Goal: Task Accomplishment & Management: Use online tool/utility

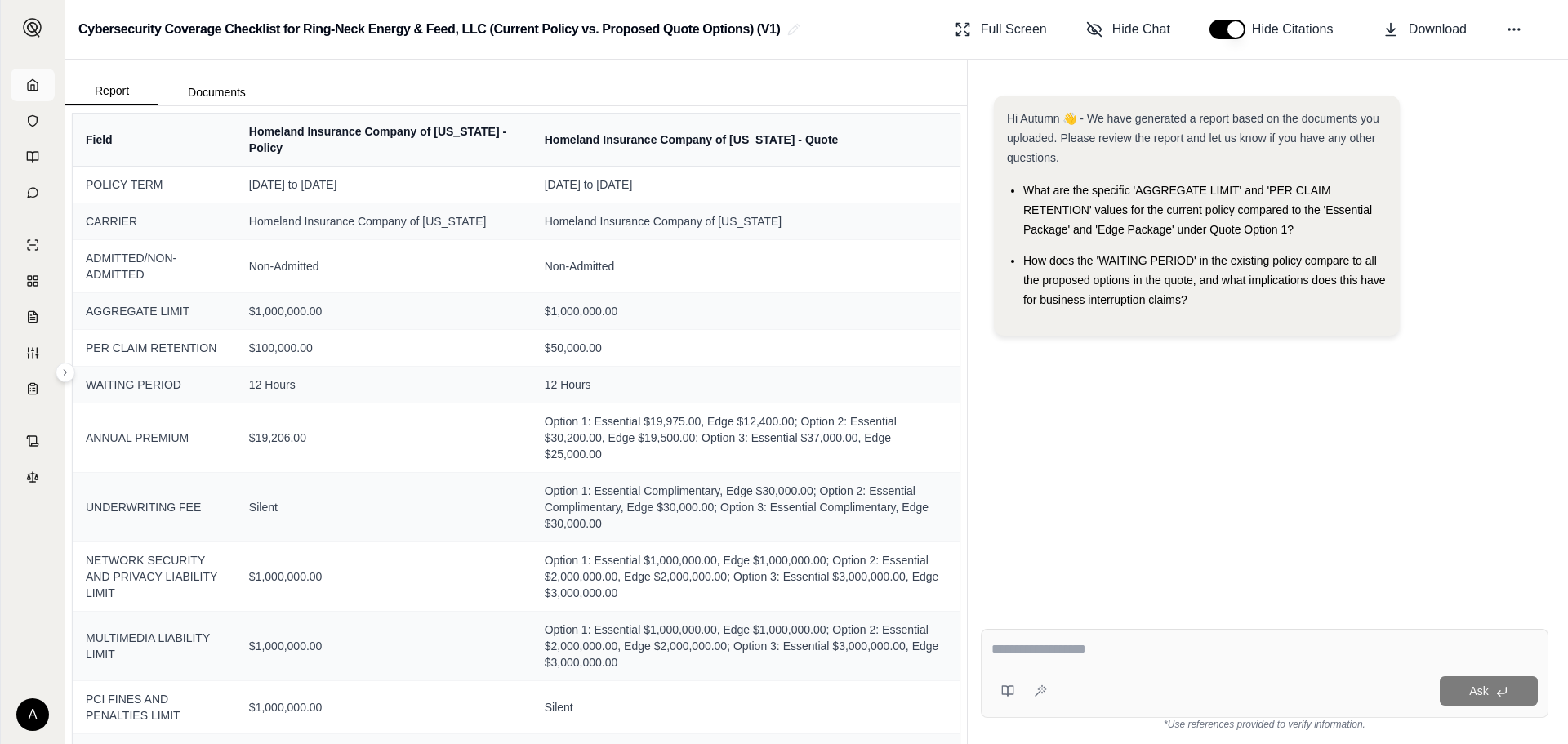
click at [24, 72] on link at bounding box center [32, 85] width 44 height 33
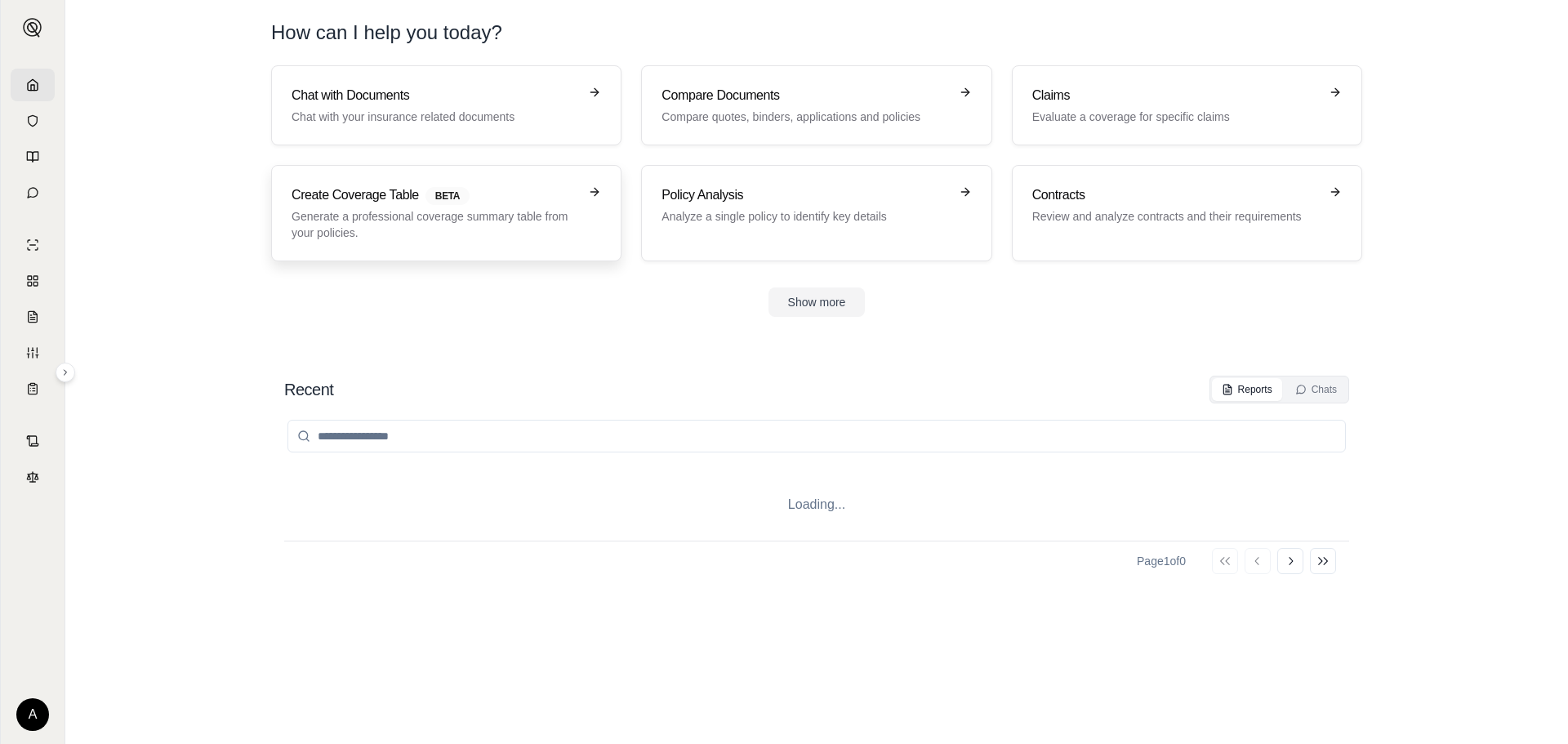
click at [466, 199] on span "BETA" at bounding box center [447, 196] width 44 height 18
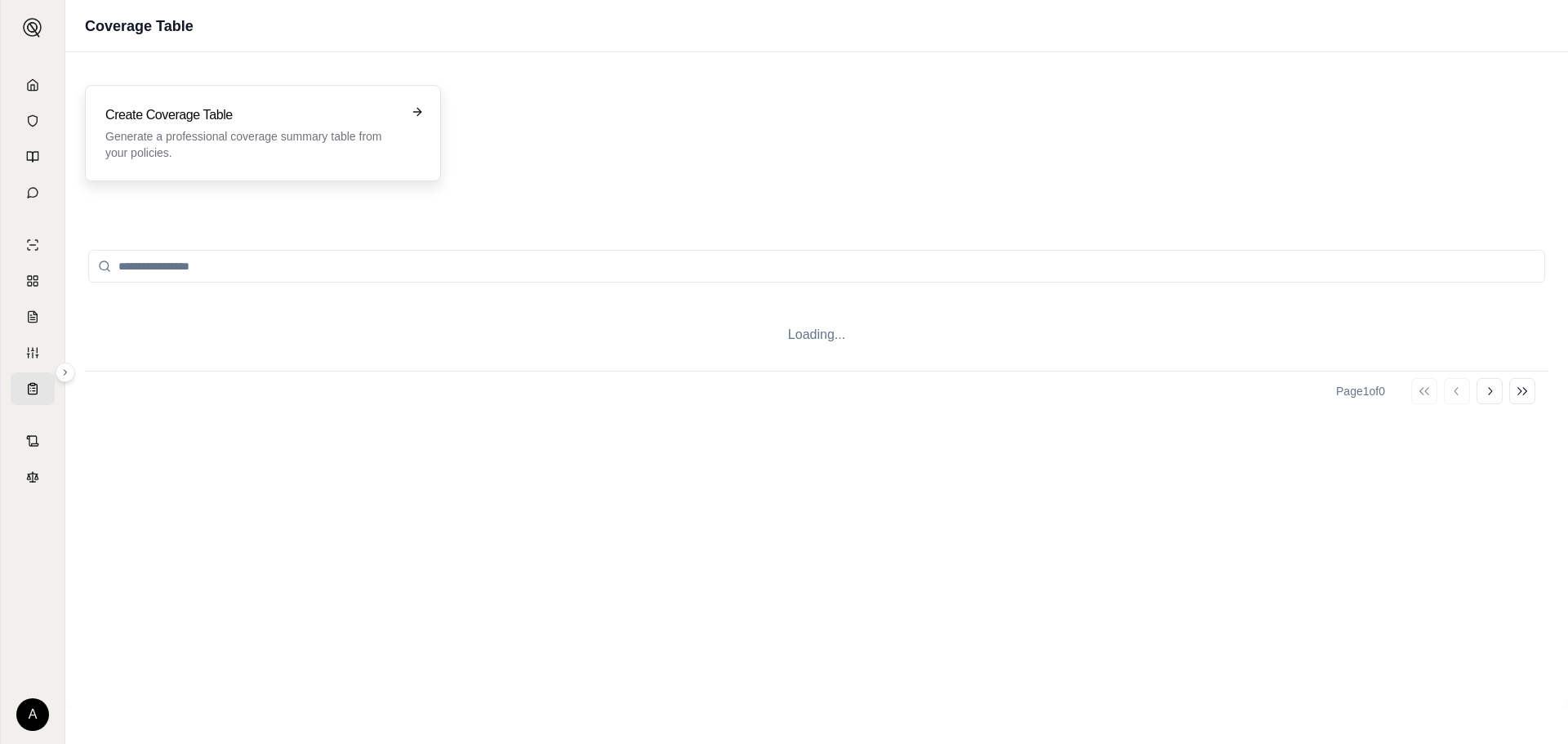
click at [301, 144] on p "Generate a professional coverage summary table from your policies." at bounding box center [252, 144] width 292 height 33
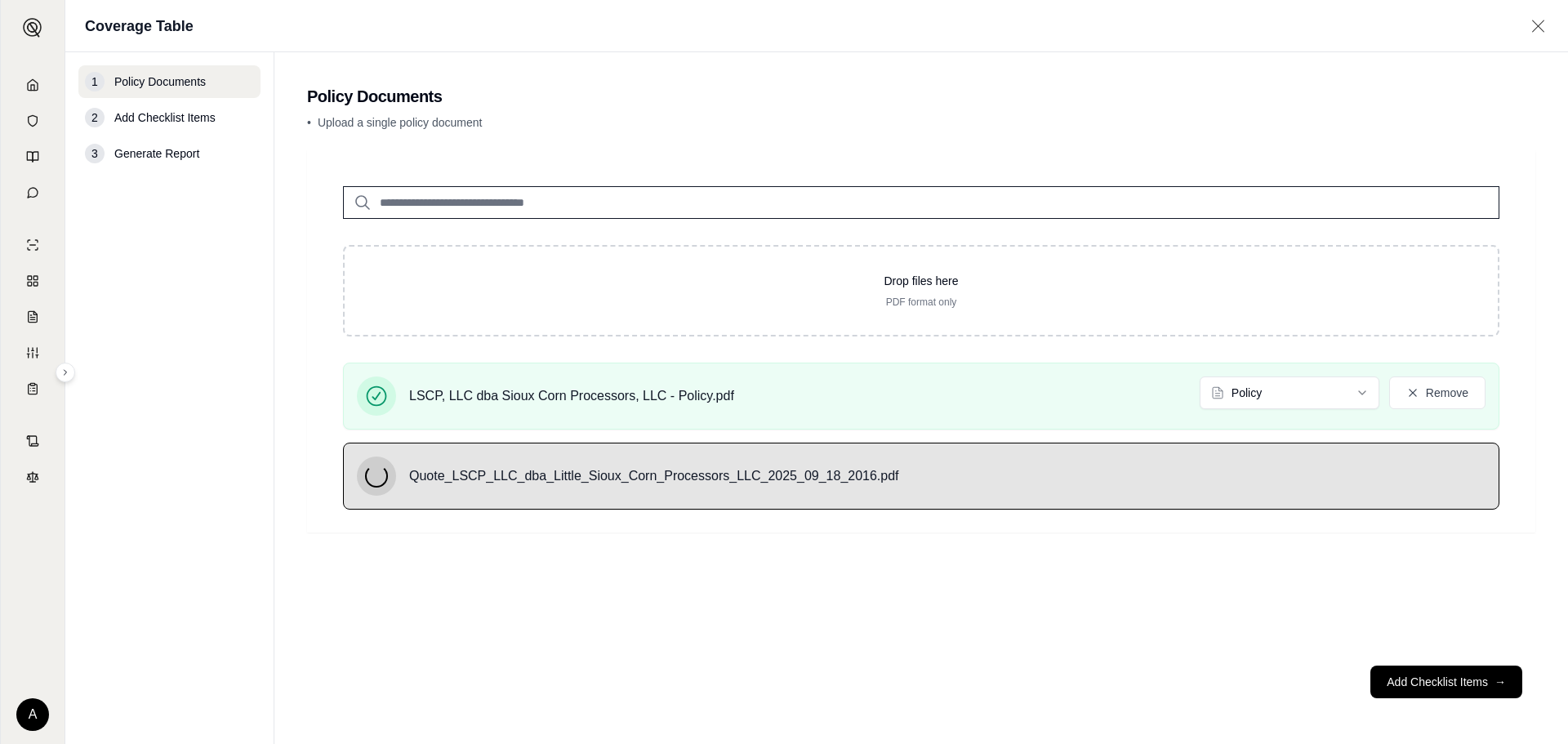
click at [756, 619] on div "Drop files here PDF format only LSCP, LLC dba Sioux Corn Processors, LLC - Poli…" at bounding box center [921, 401] width 1228 height 503
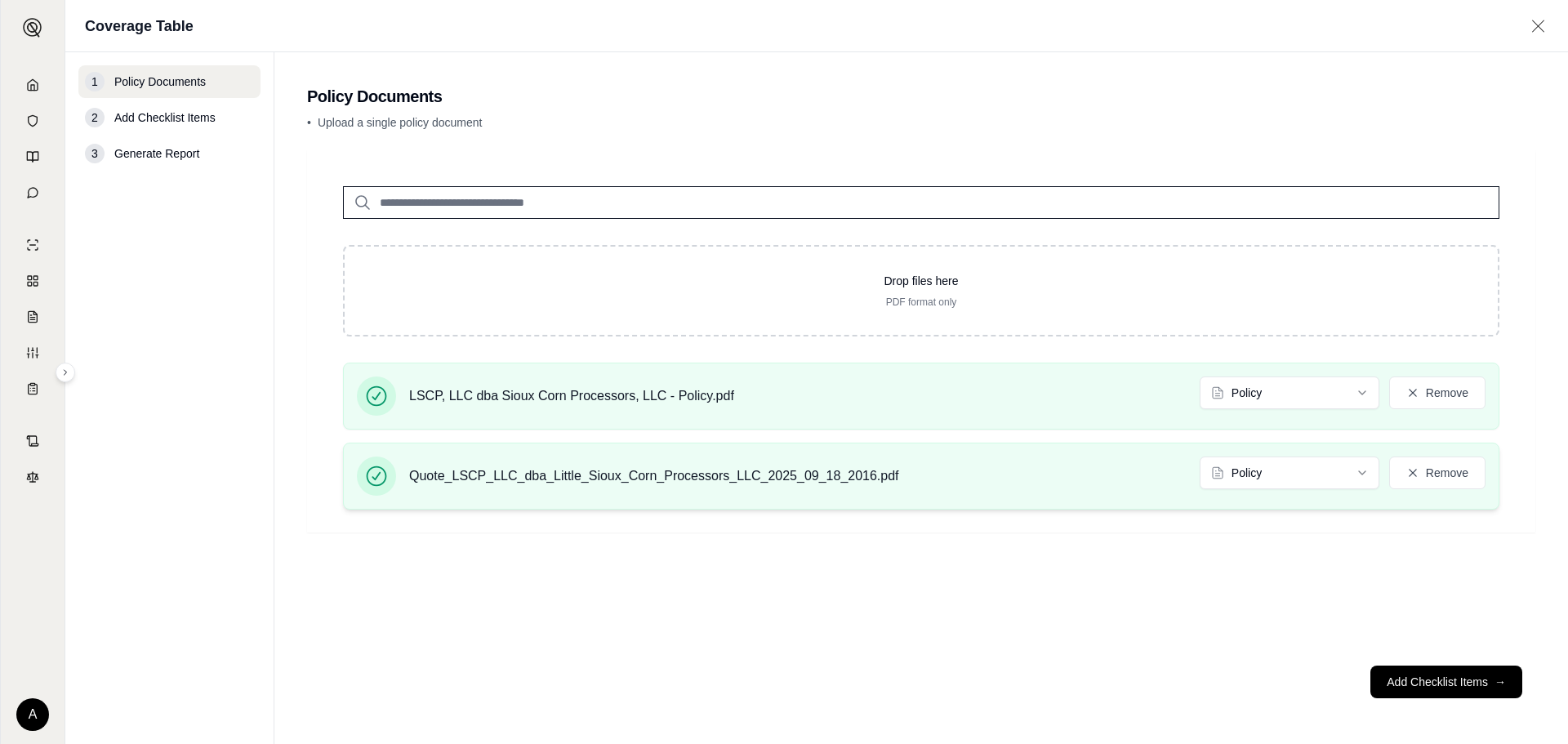
click at [1253, 455] on div "Quote_LSCP_LLC_dba_Little_Sioux_Corn_Processors_LLC_2025_09_18_2016.pdf Policy …" at bounding box center [921, 476] width 1156 height 67
click at [1246, 476] on html "A Coverage Table 1 Policy Documents 2 Add Checklist Items 3 Generate Report Pol…" at bounding box center [784, 372] width 1568 height 744
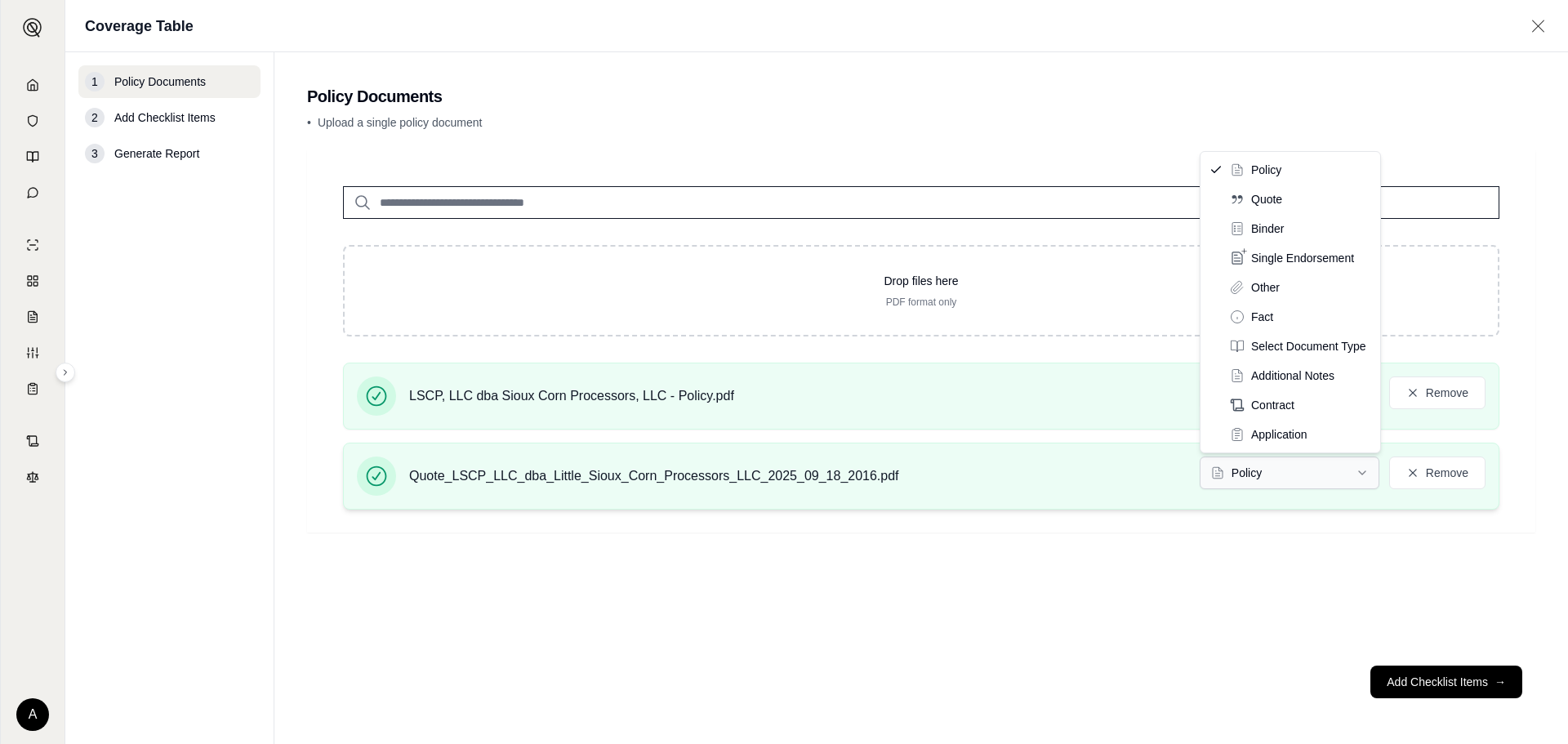
click at [1332, 465] on html "A Coverage Table 1 Policy Documents 2 Add Checklist Items 3 Generate Report Pol…" at bounding box center [784, 372] width 1568 height 744
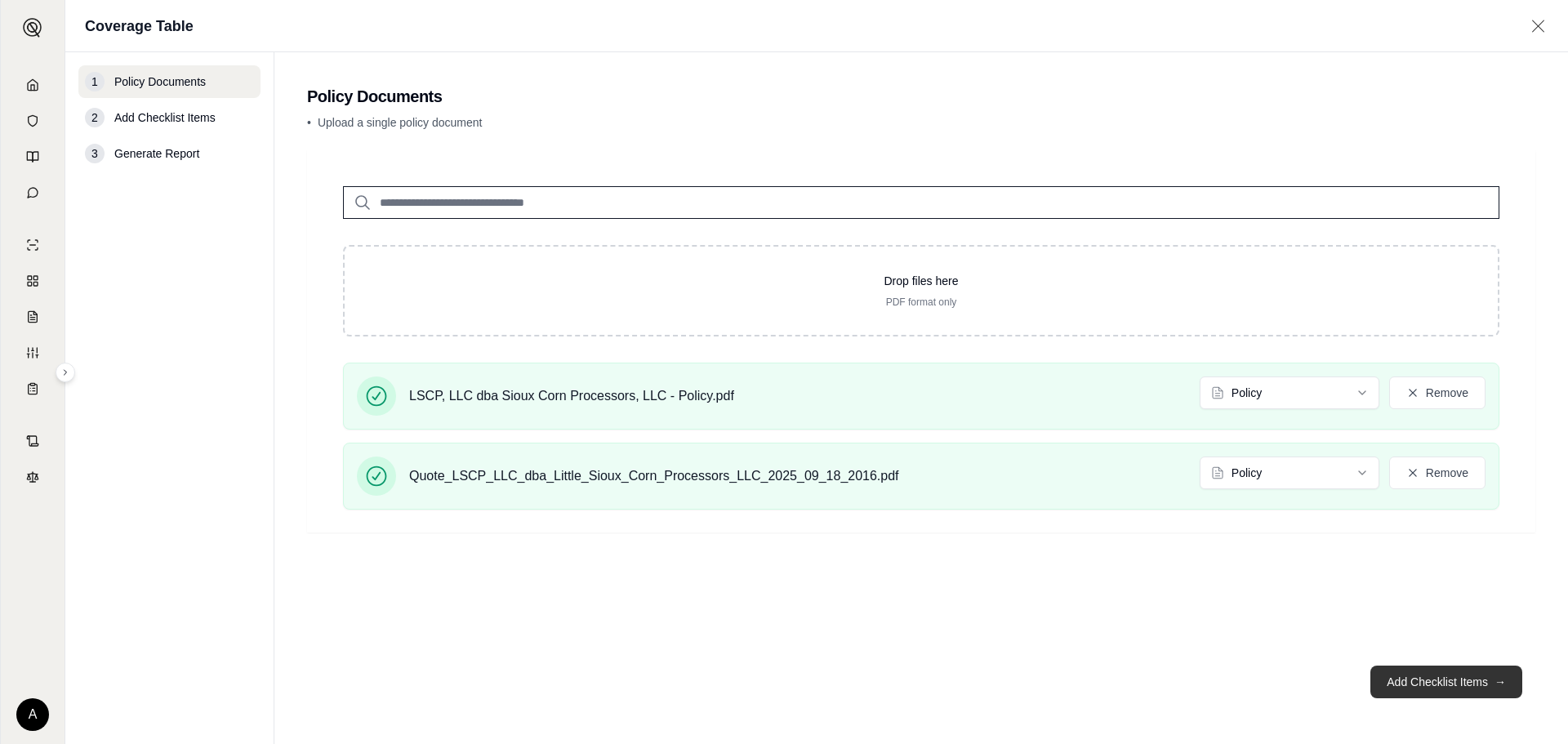
click at [1424, 668] on button "Add Checklist Items →" at bounding box center [1447, 683] width 152 height 33
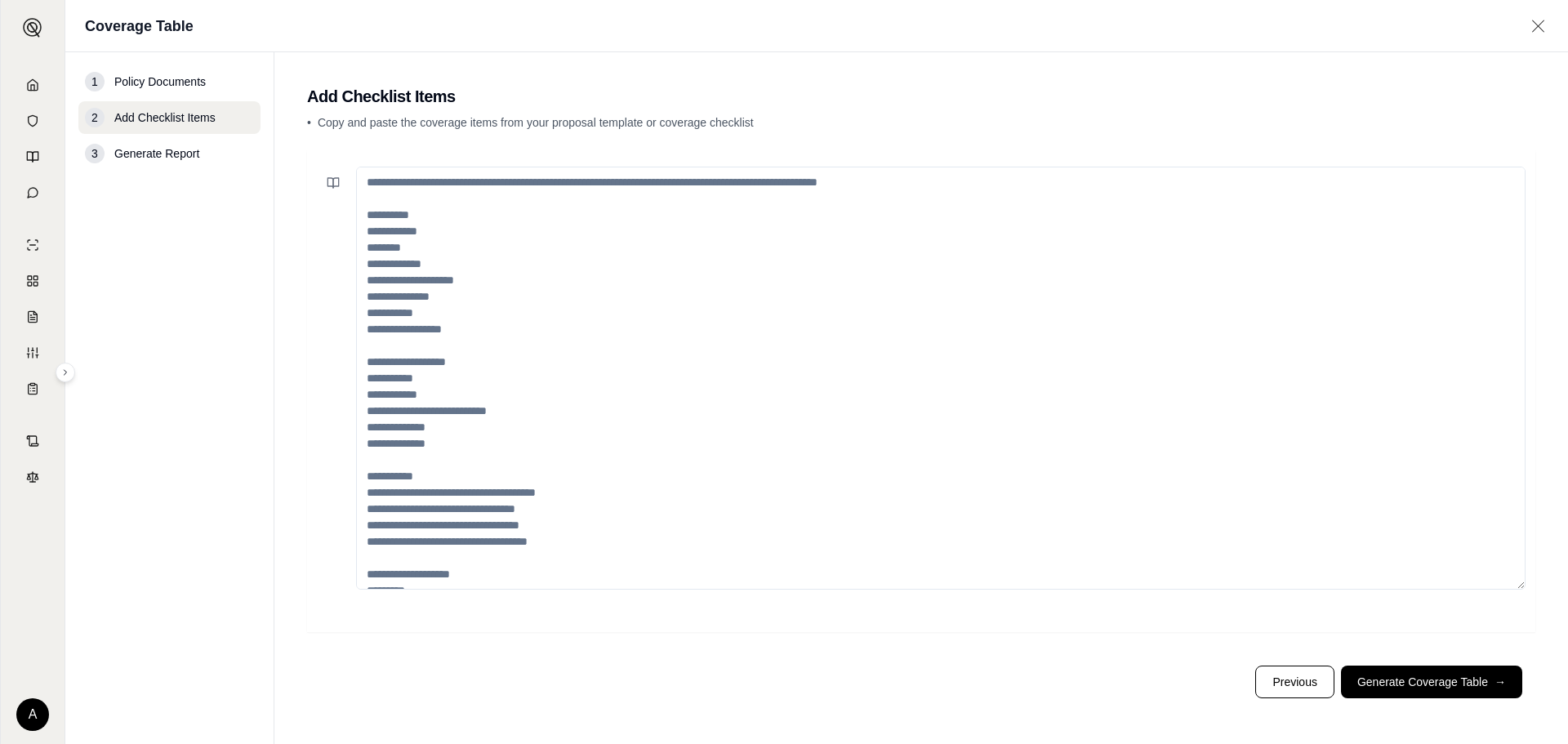
click at [1545, 550] on main "Add Checklist Items • Copy and paste the coverage items from your proposal temp…" at bounding box center [921, 398] width 1294 height 692
click at [538, 302] on textarea at bounding box center [941, 378] width 1169 height 423
paste textarea "**********"
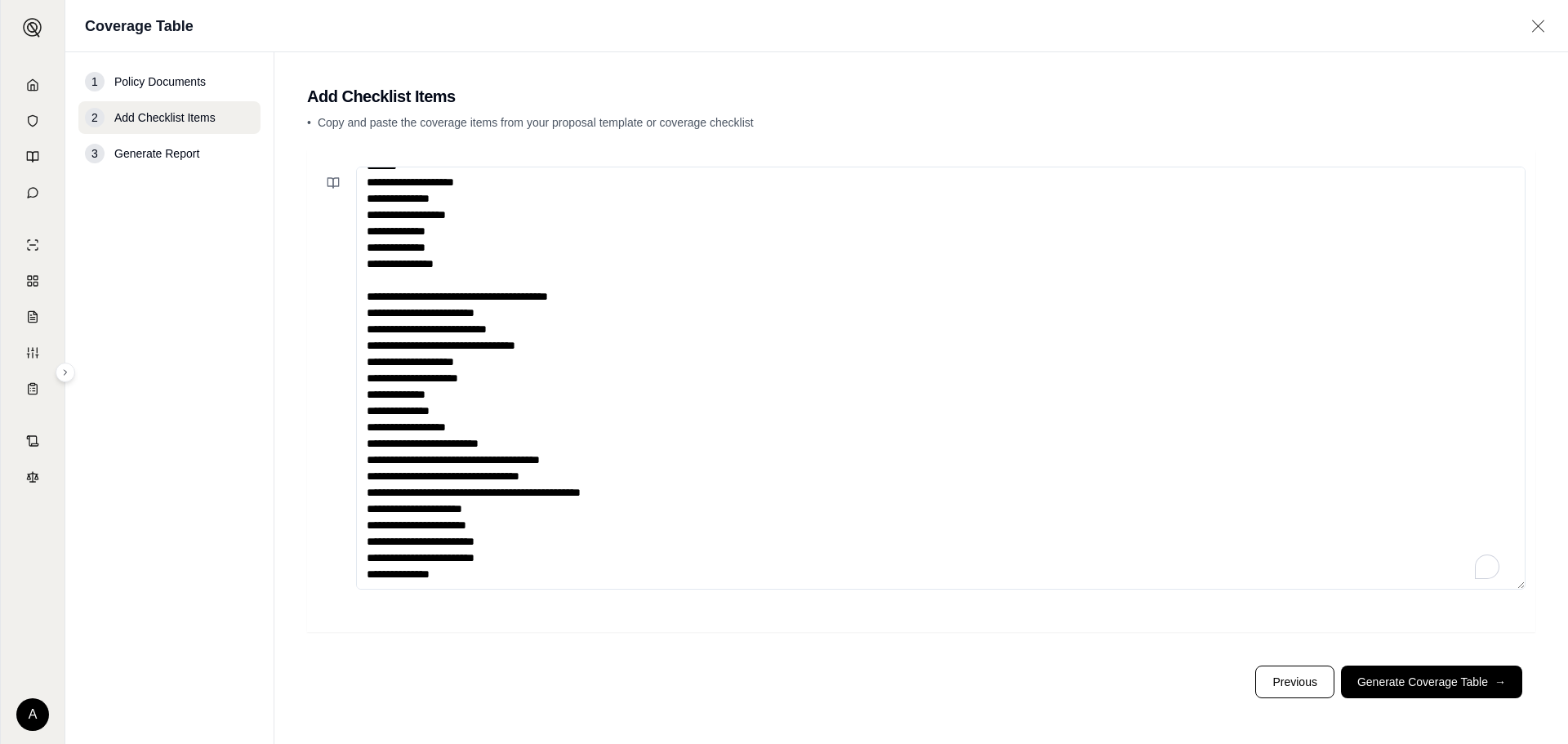
scroll to position [41, 0]
type textarea "**********"
click at [1498, 677] on span "→" at bounding box center [1500, 682] width 11 height 16
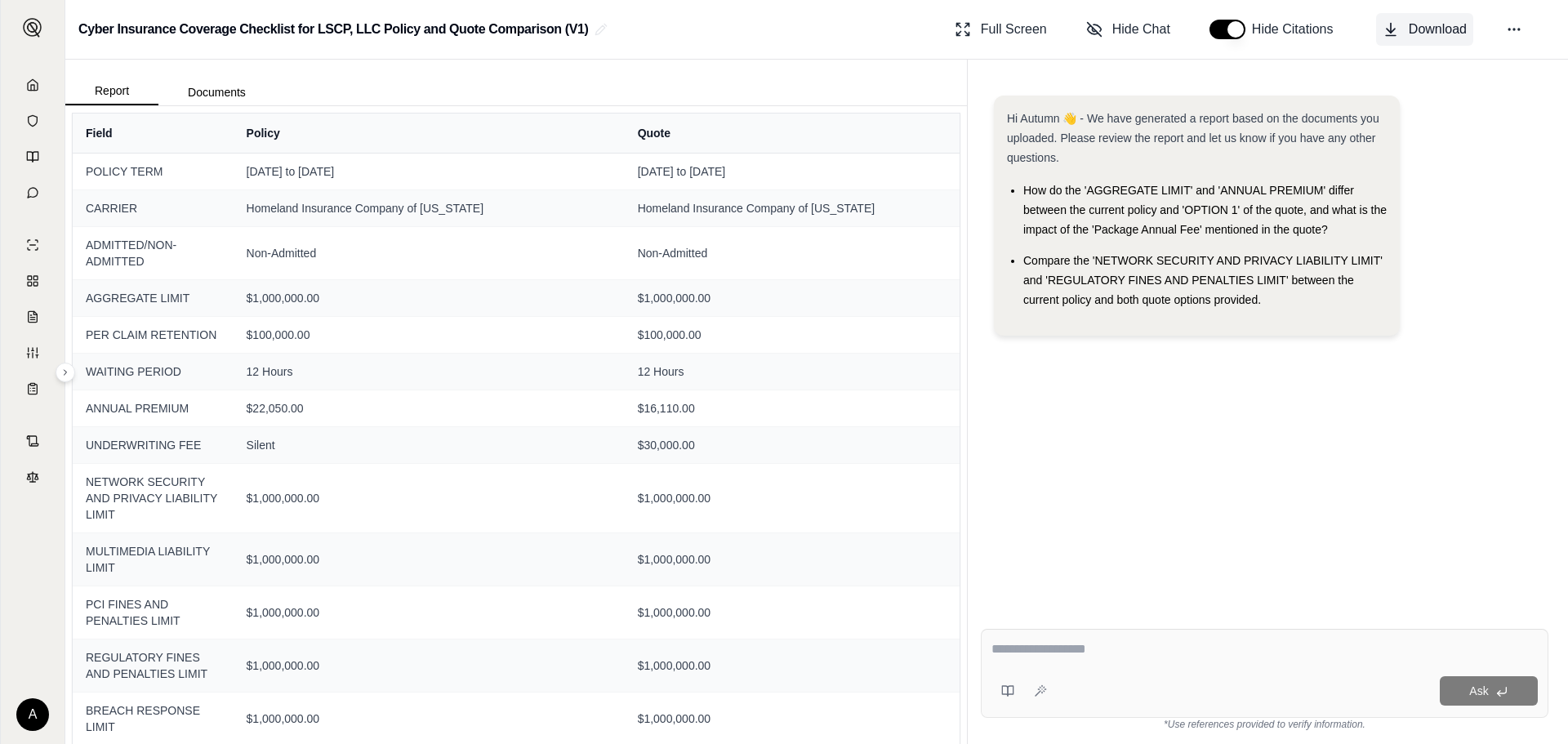
click at [1426, 42] on button "Download" at bounding box center [1424, 29] width 97 height 33
click at [30, 77] on link at bounding box center [32, 85] width 44 height 33
